Goal: Task Accomplishment & Management: Use online tool/utility

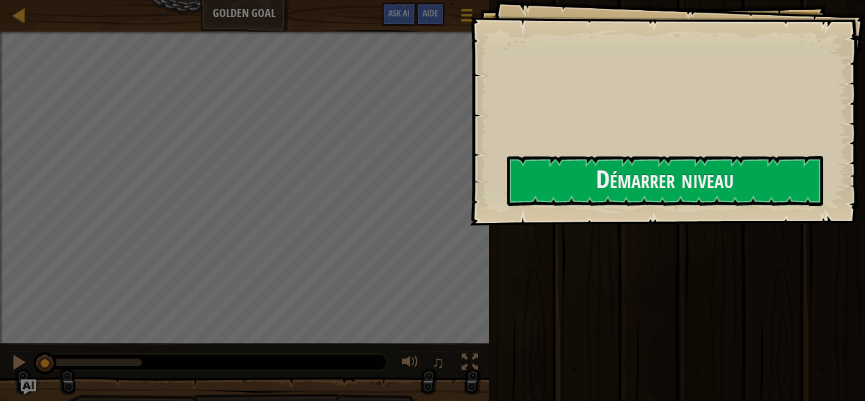
drag, startPoint x: 422, startPoint y: 374, endPoint x: 407, endPoint y: 156, distance: 218.4
click at [578, 365] on div "Classement Golden Goal Menu du jeu Terminé Aide Ask AI 1 הההההההההההההההההההההה…" at bounding box center [432, 200] width 865 height 401
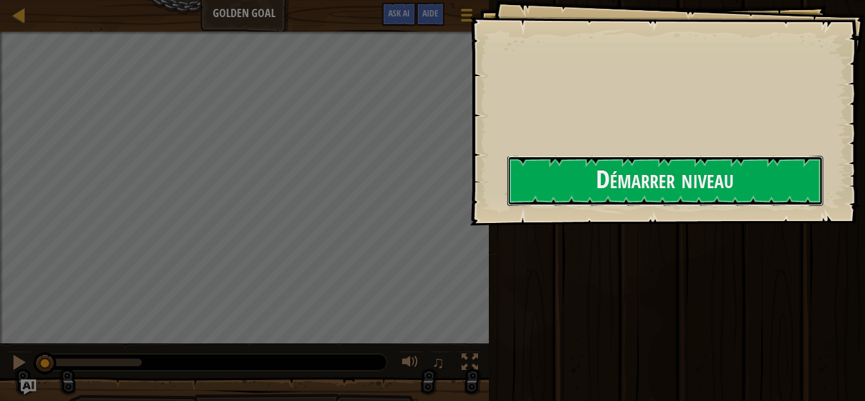
click at [507, 206] on div "Démarrer niveau" at bounding box center [665, 181] width 316 height 51
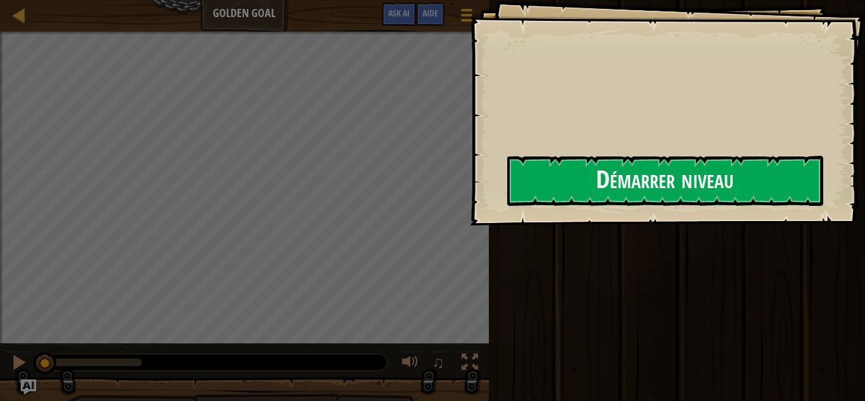
click at [601, 264] on div "Objectifs Démarrer niveau Erreur de chargement du serveur Vous avez besoin d'un…" at bounding box center [432, 200] width 865 height 401
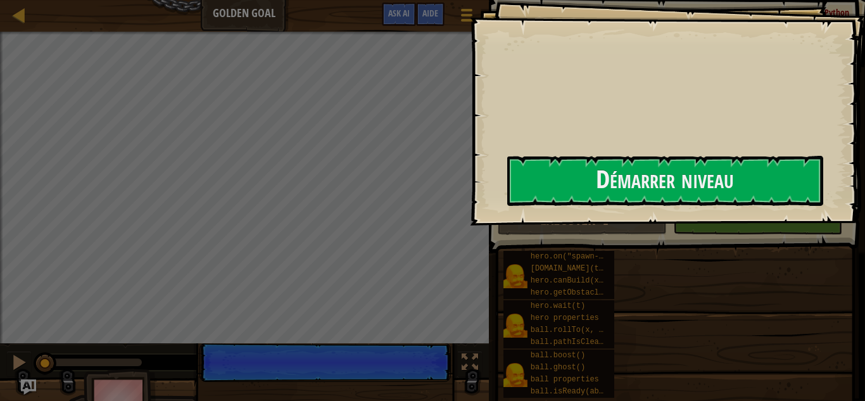
drag, startPoint x: 407, startPoint y: 156, endPoint x: 573, endPoint y: 400, distance: 295.5
click at [490, 307] on div "Classement Golden Goal Menu du jeu Terminé Aide Ask AI 1 הההההההההההההההההההההה…" at bounding box center [432, 200] width 865 height 401
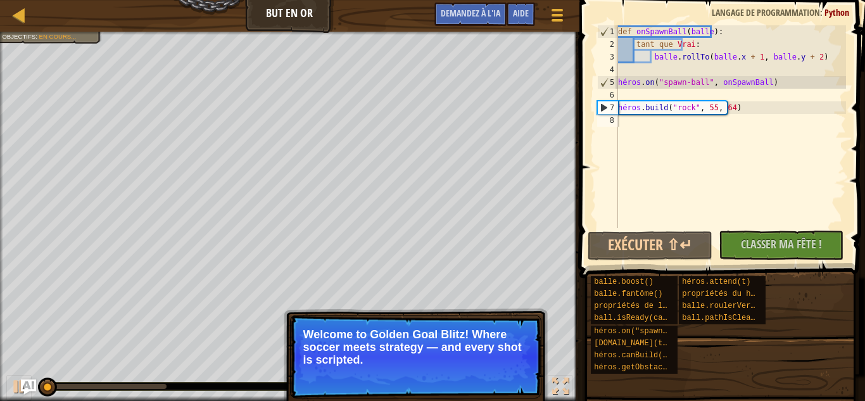
click at [707, 356] on div "balle.boost() balle.fantôme() propriétés de la balle ball.isReady(capacité) hér…" at bounding box center [723, 325] width 266 height 99
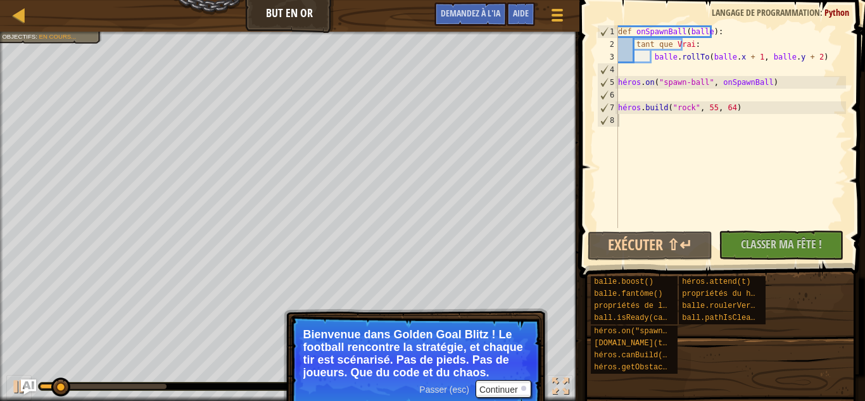
click at [740, 359] on div "balle.boost() balle.fantôme() propriétés de la balle ball.isReady(capacité) hér…" at bounding box center [723, 325] width 266 height 99
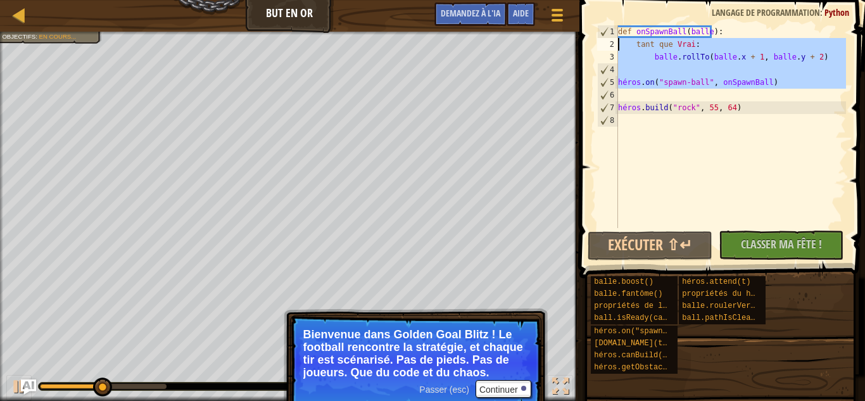
drag, startPoint x: 647, startPoint y: 67, endPoint x: 612, endPoint y: 42, distance: 42.7
click at [612, 42] on div "1 2 3 4 5 6 7 8 def onSpawnBall ( balle ) : tant que Vrai : balle . rollTo ( ba…" at bounding box center [720, 126] width 251 height 203
type textarea "while True: ball.rollTo(ball.x + 1, ball.y + 2)"
click at [619, 162] on div "def onSpawnBall ( balle ) : tant que Vrai : balle . rollTo ( balle . x + 1 , ba…" at bounding box center [731, 139] width 231 height 228
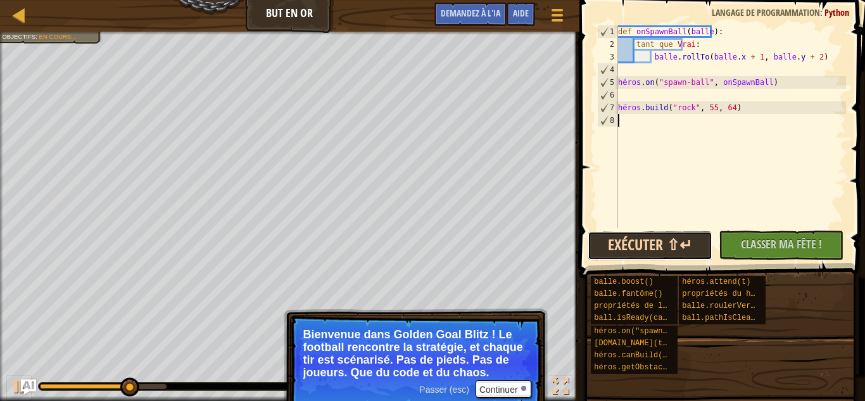
click at [659, 249] on button "Exécuter ⇧↵" at bounding box center [650, 245] width 125 height 29
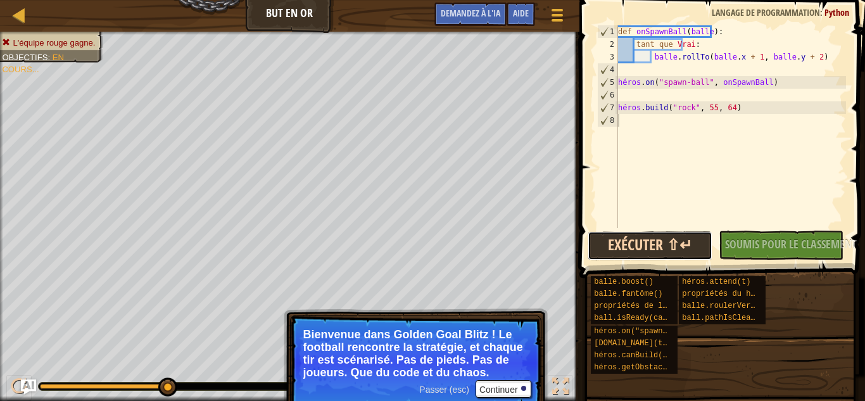
click at [600, 242] on button "Exécuter ⇧↵" at bounding box center [650, 245] width 125 height 29
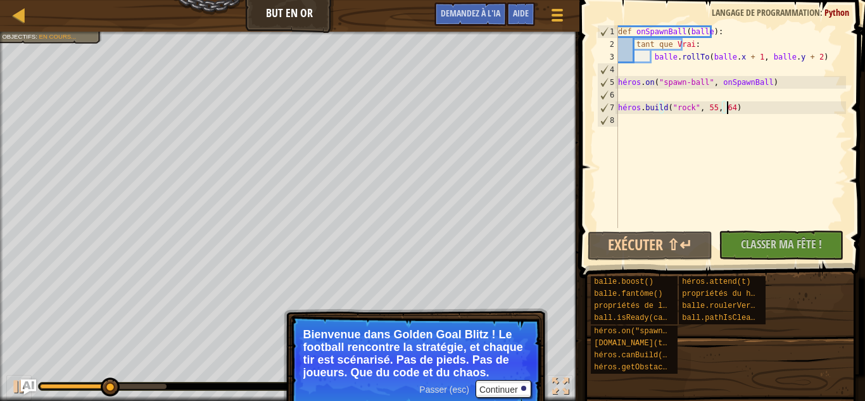
drag, startPoint x: 776, startPoint y: 105, endPoint x: 791, endPoint y: 107, distance: 15.3
click at [792, 108] on div "def onSpawnBall ( balle ) : tant que Vrai : balle . rollTo ( balle . x + 1 , ba…" at bounding box center [731, 139] width 231 height 228
type textarea "[DOMAIN_NAME]("rock", 55, 64)"
click at [759, 255] on button "Nouveau code à classer Classer ma fête ! Soumission en cours... Soumis pour le …" at bounding box center [781, 245] width 125 height 29
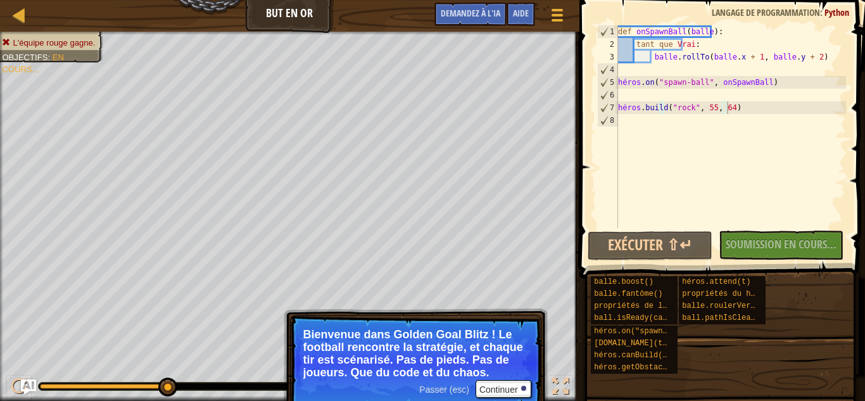
click at [501, 377] on p "Bienvenue dans Golden Goal Blitz ! Le football rencontre la stratégie, et chaqu…" at bounding box center [415, 353] width 225 height 51
click at [487, 389] on font "Continuer" at bounding box center [498, 389] width 39 height 10
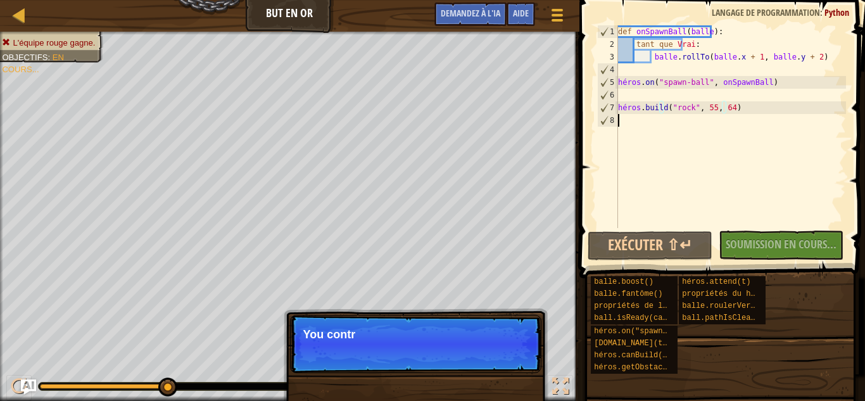
click at [661, 174] on div "def onSpawnBall ( balle ) : tant que Vrai : balle . rollTo ( balle . x + 1 , ba…" at bounding box center [731, 139] width 231 height 228
drag, startPoint x: 661, startPoint y: 174, endPoint x: 651, endPoint y: 175, distance: 10.2
click at [654, 174] on div "def onSpawnBall ( balle ) : tant que Vrai : balle . rollTo ( balle . x + 1 , ba…" at bounding box center [731, 139] width 231 height 228
click at [648, 177] on div "def onSpawnBall ( balle ) : tant que Vrai : balle . rollTo ( balle . x + 1 , ba…" at bounding box center [731, 139] width 231 height 228
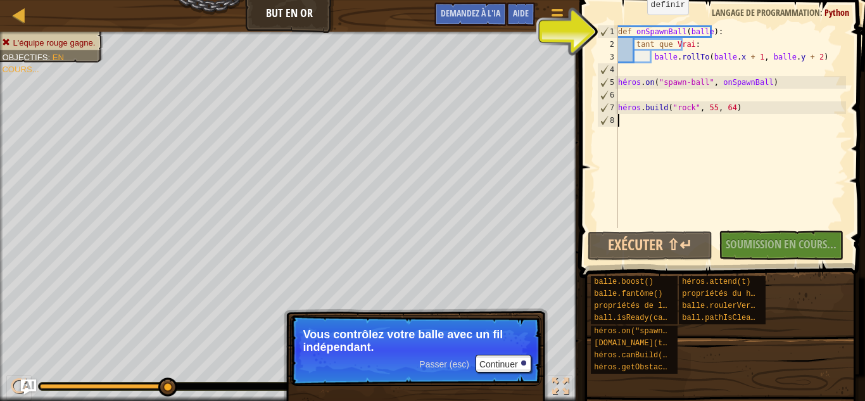
click at [637, 27] on div "def onSpawnBall ( balle ) : tant que Vrai : balle . rollTo ( balle . x + 1 , ba…" at bounding box center [731, 139] width 231 height 228
type textarea "def onSpawnBall(ball):"
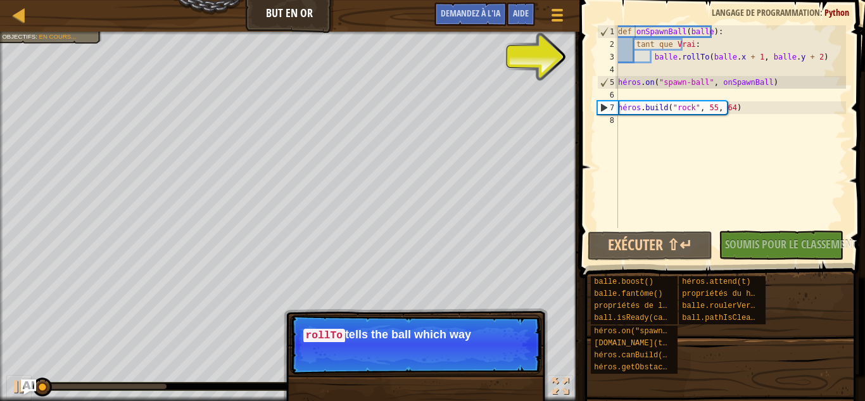
click at [514, 354] on p "Passer (esc) Continuer rollTo tells the ball which way" at bounding box center [415, 345] width 251 height 60
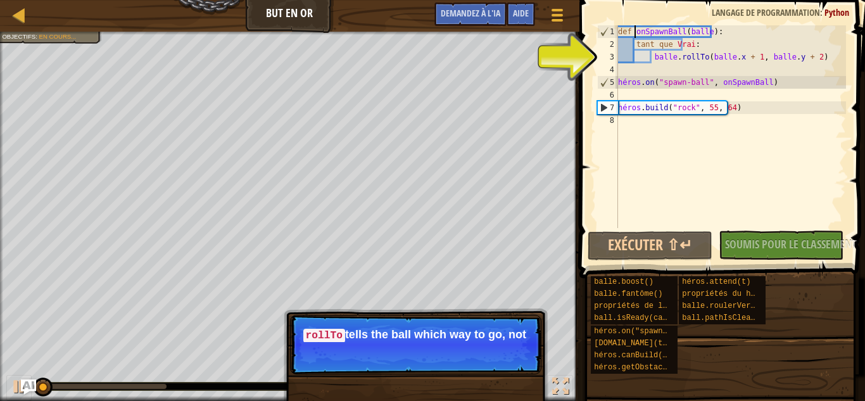
click at [536, 322] on p "Passer (esc) Continuer rollTo tells the ball which way to go, not" at bounding box center [415, 345] width 251 height 60
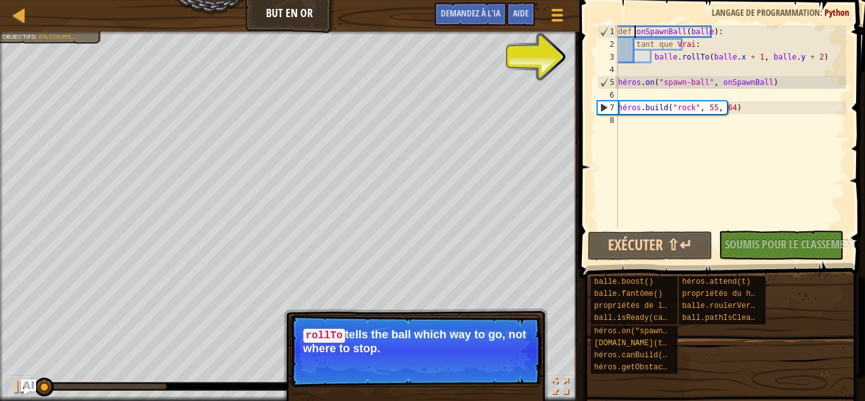
click at [496, 324] on p "Passer (esc) Continuer rollTo tells the ball which way to go, not where to stop." at bounding box center [415, 351] width 251 height 72
